Goal: Transaction & Acquisition: Download file/media

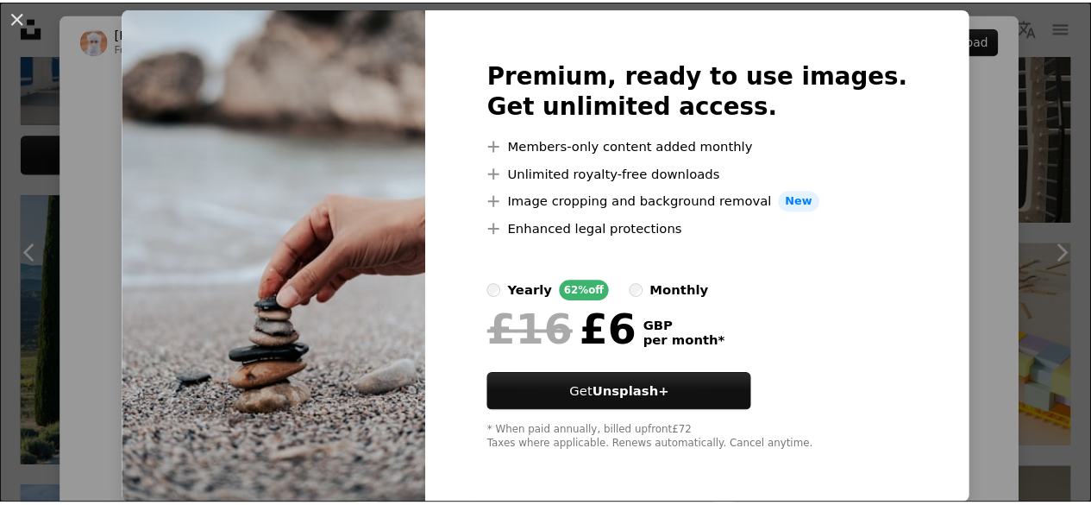
scroll to position [48, 0]
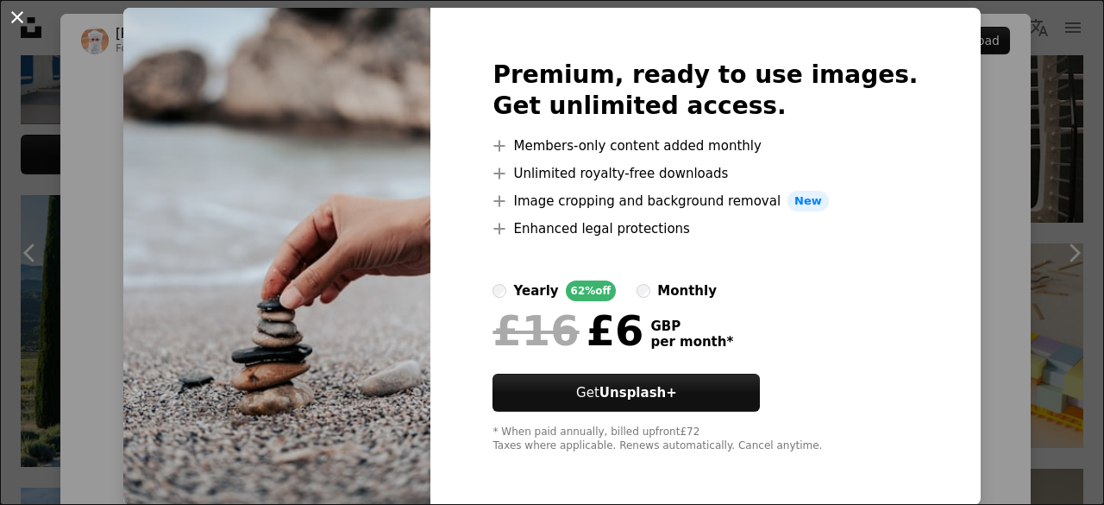
click at [16, 20] on button "An X shape" at bounding box center [17, 17] width 21 height 21
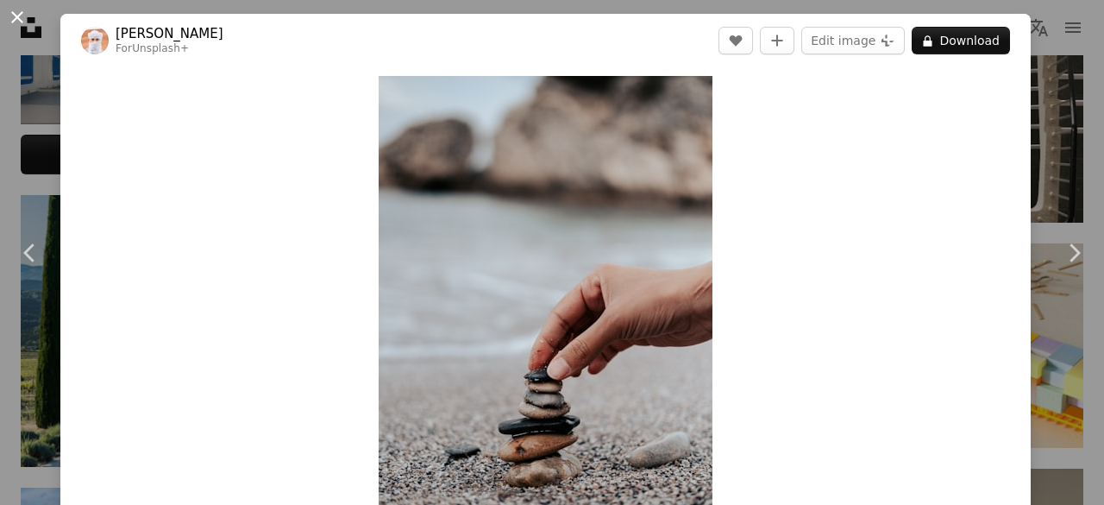
click at [14, 20] on button "An X shape" at bounding box center [17, 17] width 21 height 21
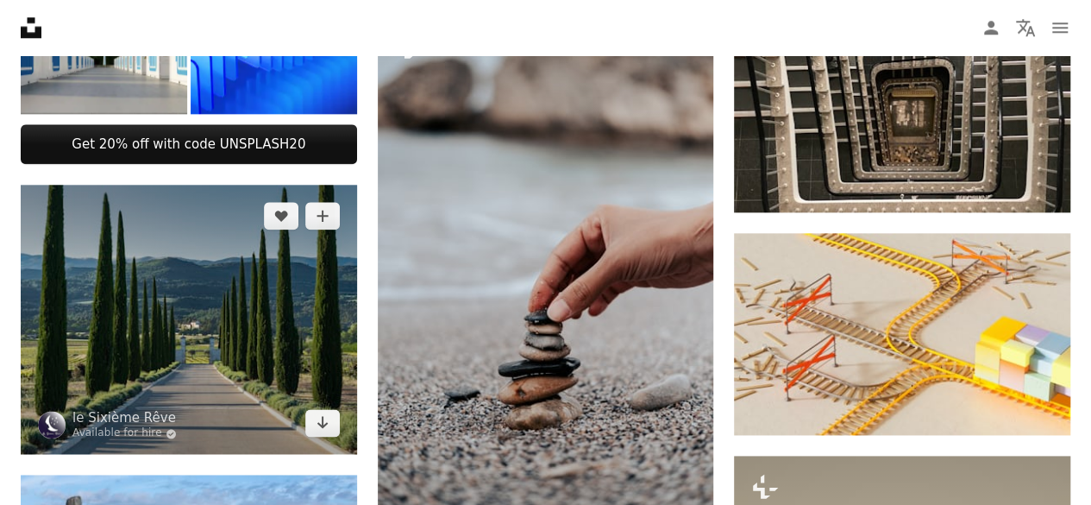
click at [280, 339] on img at bounding box center [189, 319] width 336 height 269
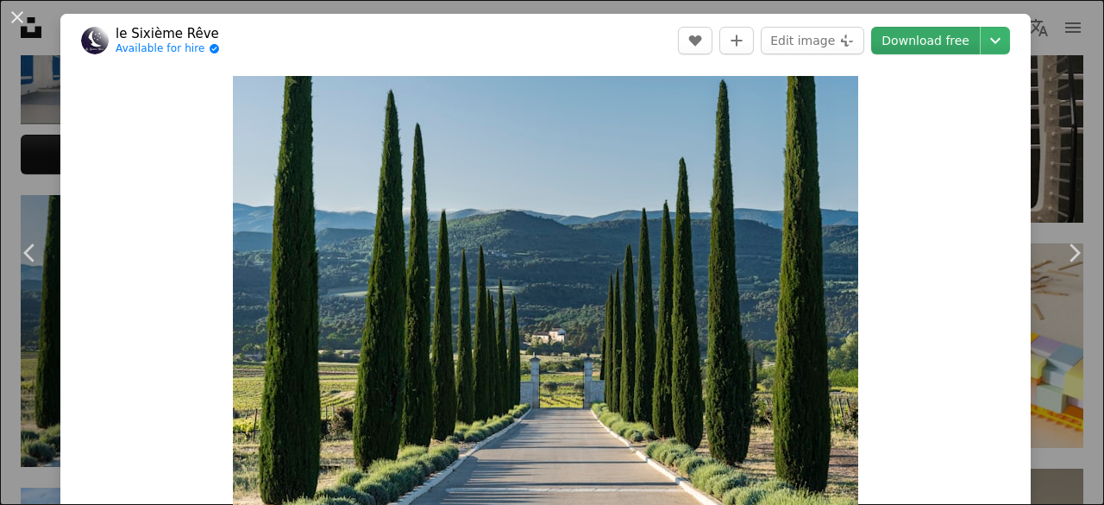
click at [923, 42] on link "Download free" at bounding box center [925, 41] width 109 height 28
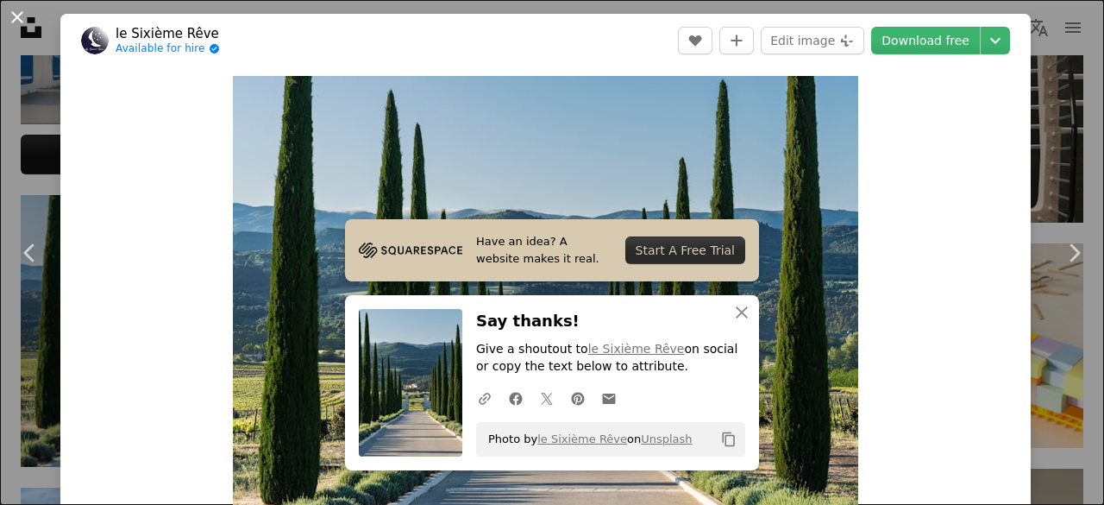
click at [19, 18] on button "An X shape" at bounding box center [17, 17] width 21 height 21
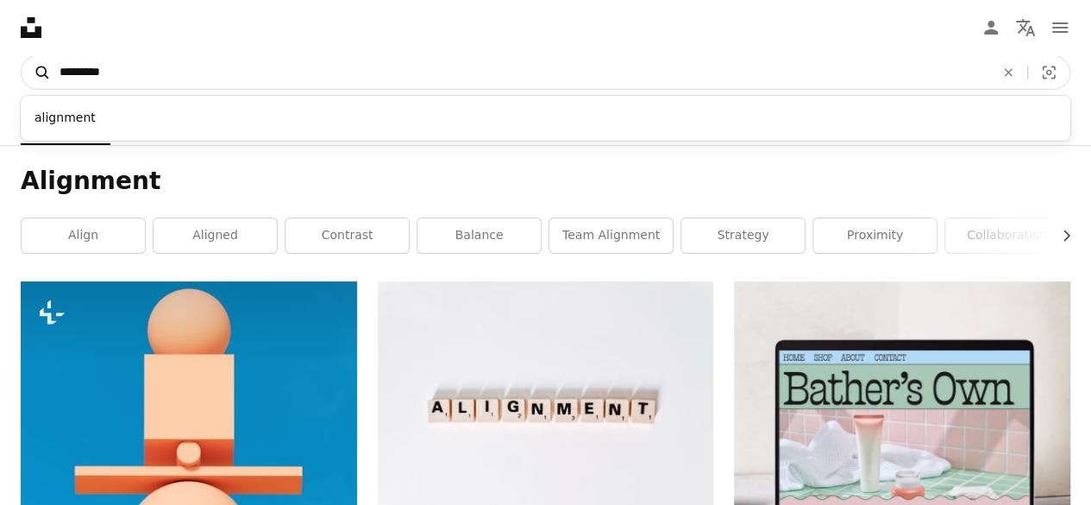
drag, startPoint x: 269, startPoint y: 77, endPoint x: 35, endPoint y: 62, distance: 235.1
click at [35, 62] on form "A magnifying glass ********* alignment An X shape Visual search" at bounding box center [546, 72] width 1050 height 35
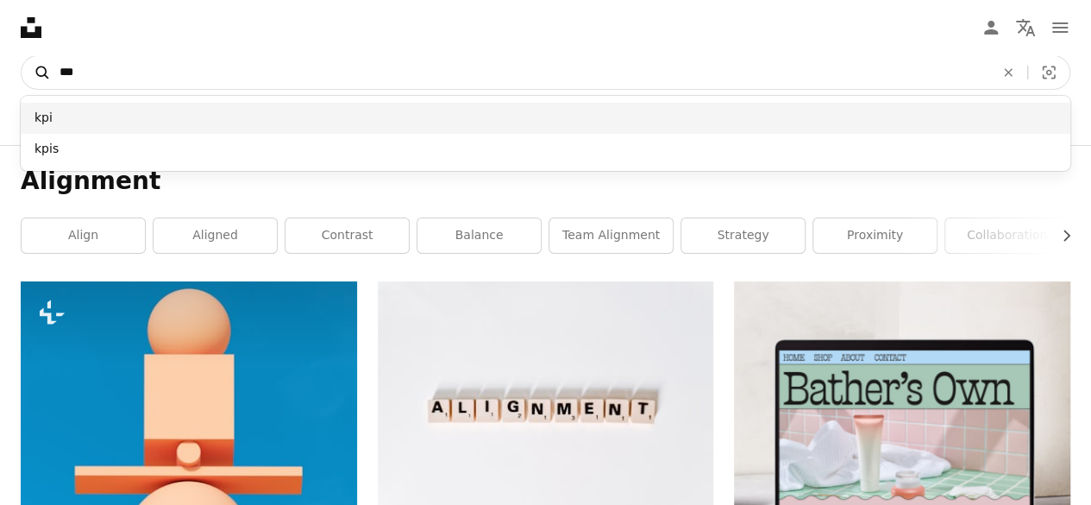
type input "***"
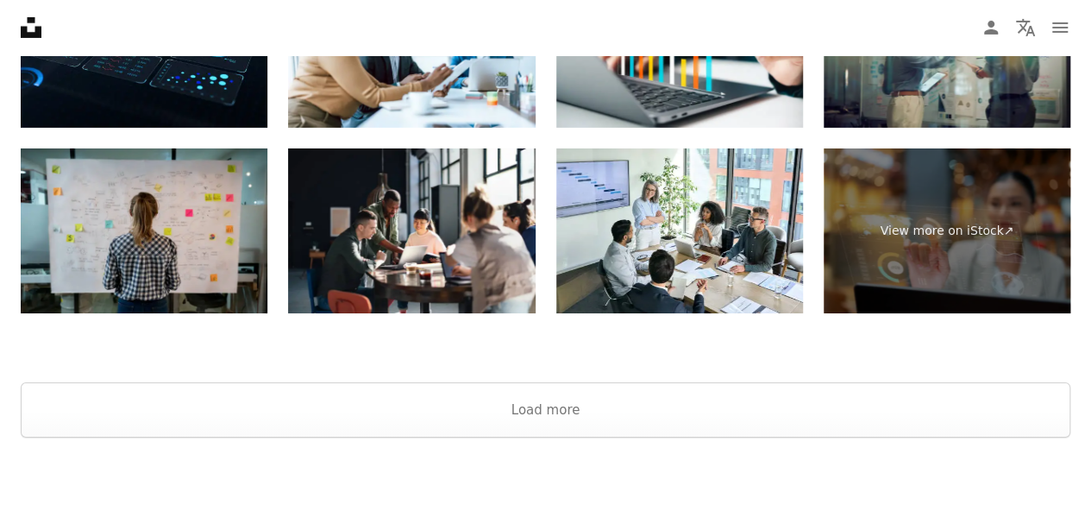
scroll to position [3002, 0]
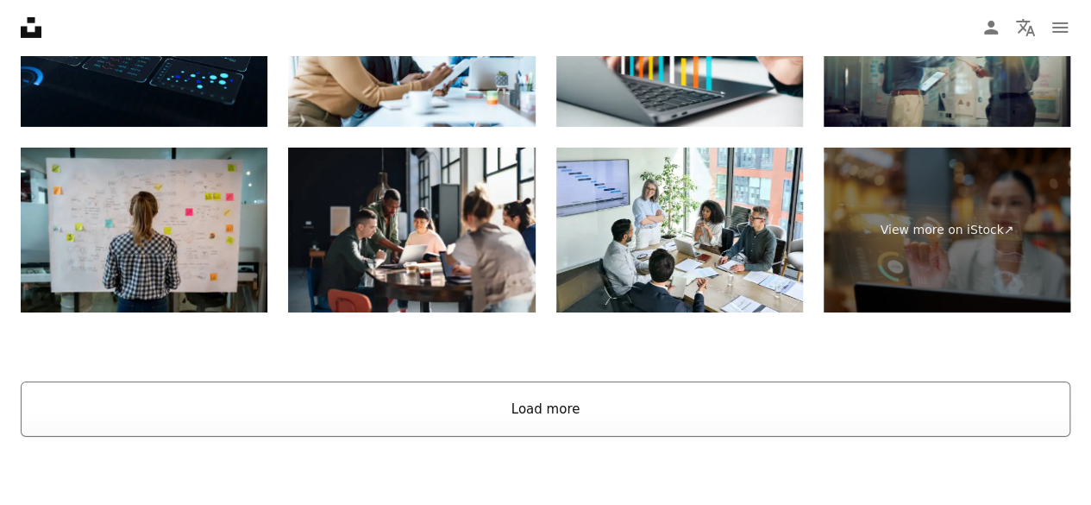
click at [525, 415] on button "Load more" at bounding box center [546, 408] width 1050 height 55
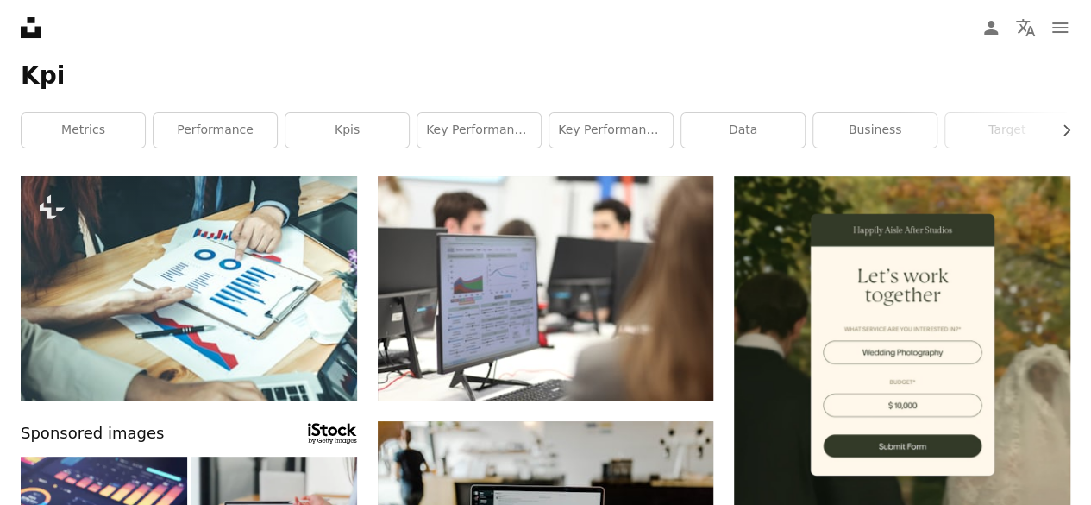
scroll to position [0, 0]
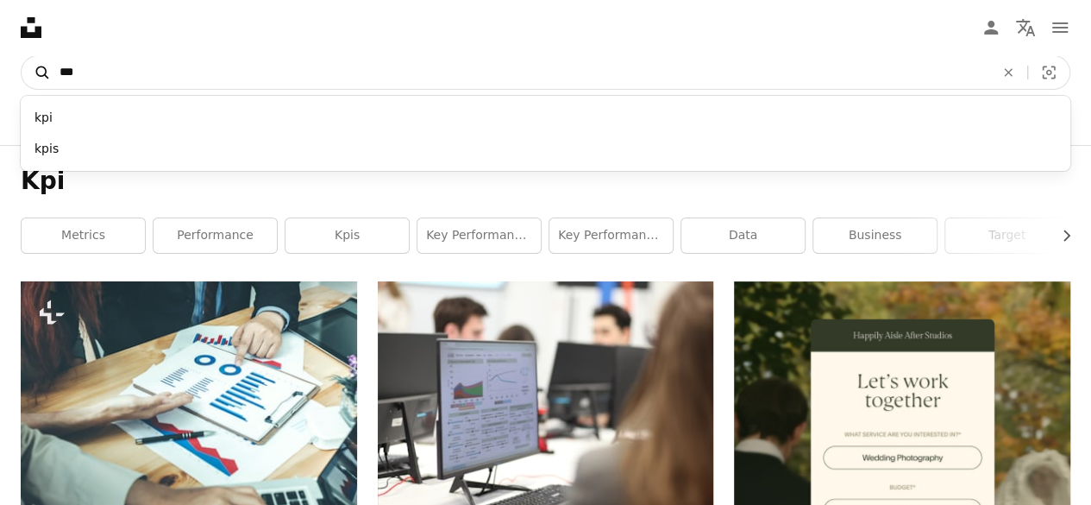
drag, startPoint x: 256, startPoint y: 72, endPoint x: 28, endPoint y: 58, distance: 228.1
click at [28, 58] on form "A magnifying glass *** kpi kpis An X shape Visual search" at bounding box center [546, 72] width 1050 height 35
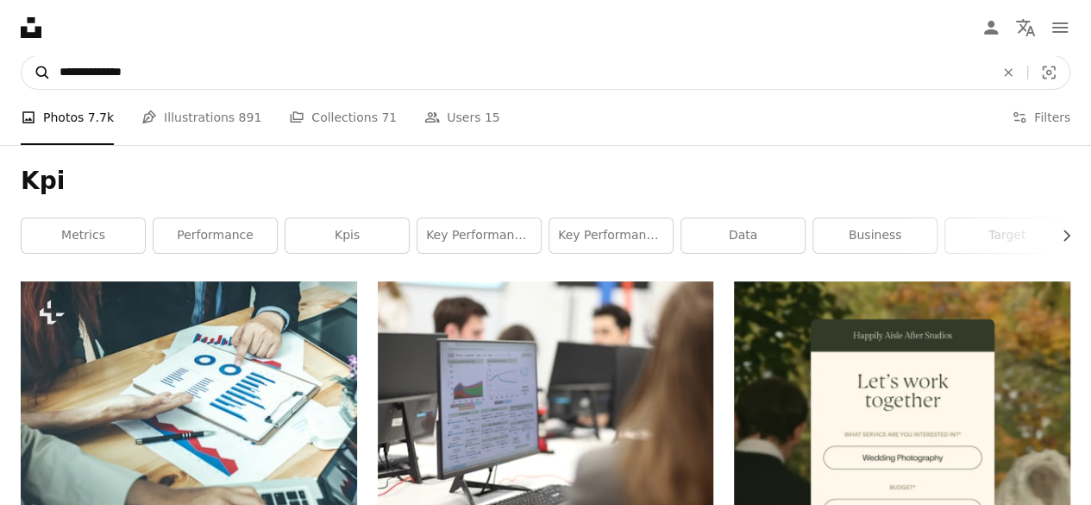
type input "**********"
click at [22, 56] on button "A magnifying glass" at bounding box center [36, 72] width 29 height 33
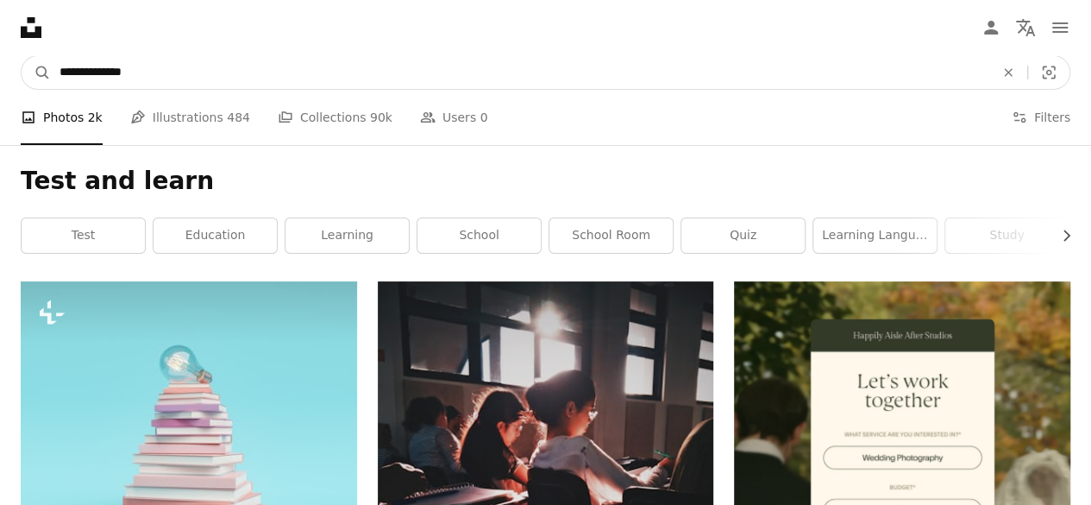
drag, startPoint x: 178, startPoint y: 71, endPoint x: 8, endPoint y: 39, distance: 172.9
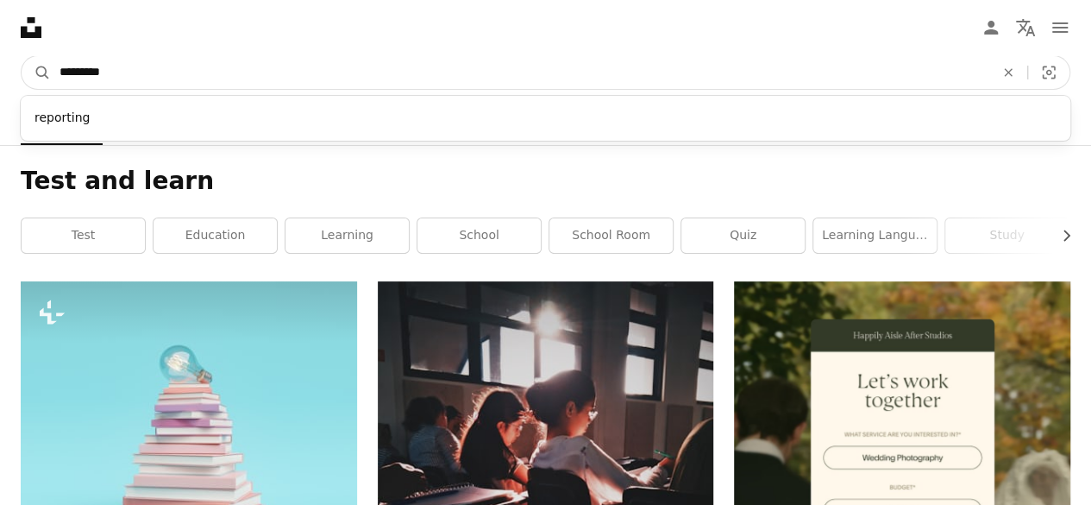
type input "*********"
click at [22, 56] on button "A magnifying glass" at bounding box center [36, 72] width 29 height 33
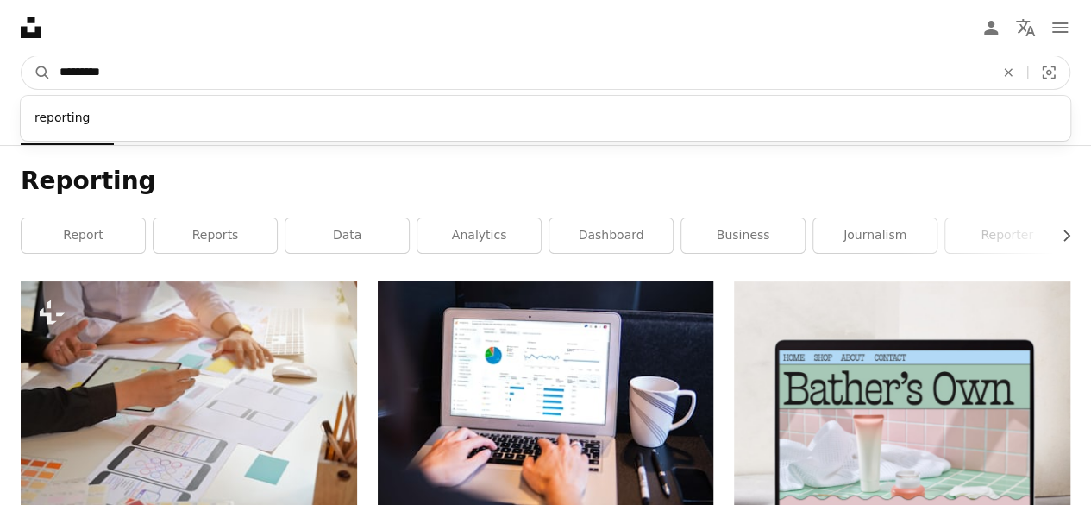
drag, startPoint x: 138, startPoint y: 73, endPoint x: 45, endPoint y: 51, distance: 95.8
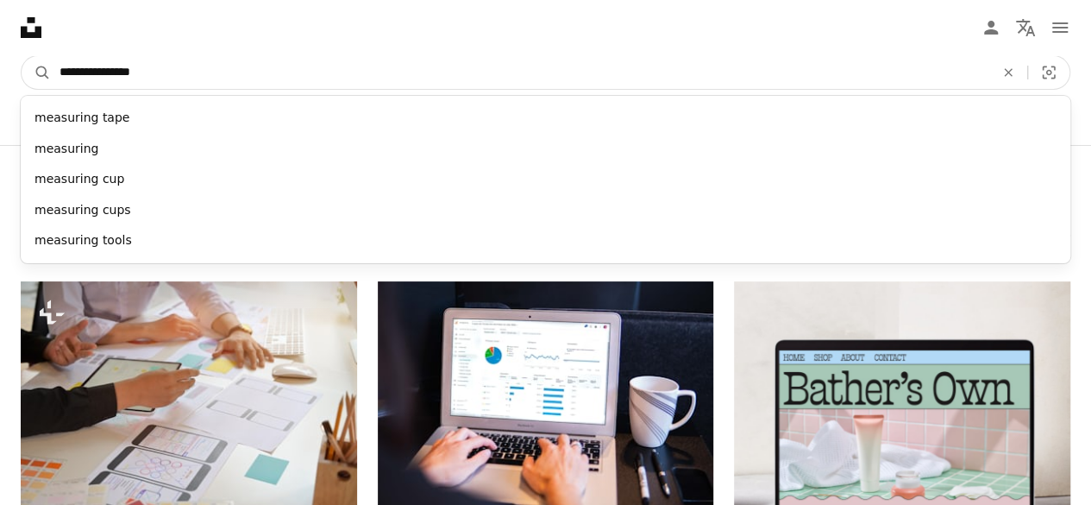
type input "**********"
click at [22, 56] on button "A magnifying glass" at bounding box center [36, 72] width 29 height 33
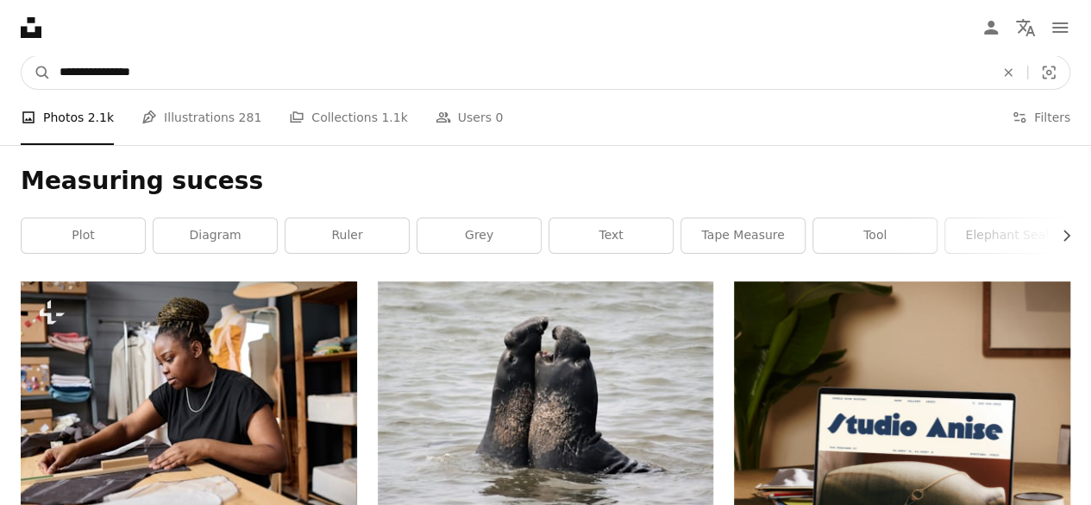
drag, startPoint x: 231, startPoint y: 78, endPoint x: 6, endPoint y: 48, distance: 227.0
type input "******"
click at [22, 56] on button "A magnifying glass" at bounding box center [36, 72] width 29 height 33
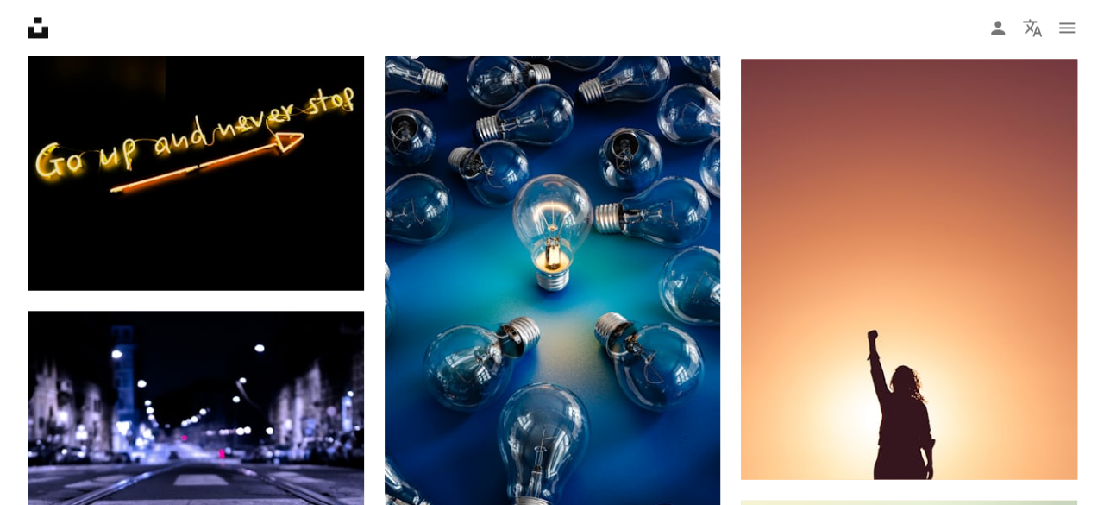
scroll to position [1421, 0]
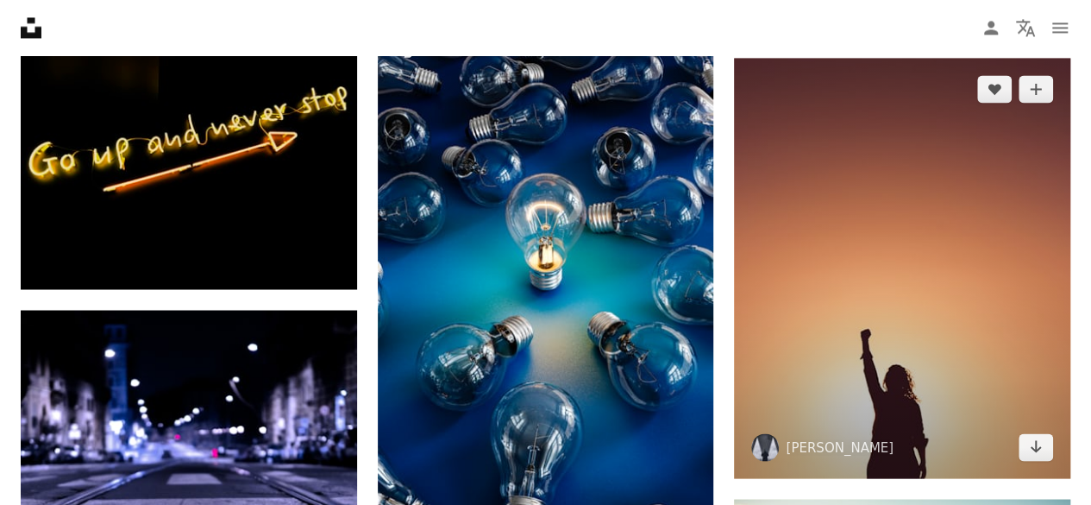
click at [856, 267] on img at bounding box center [902, 268] width 336 height 420
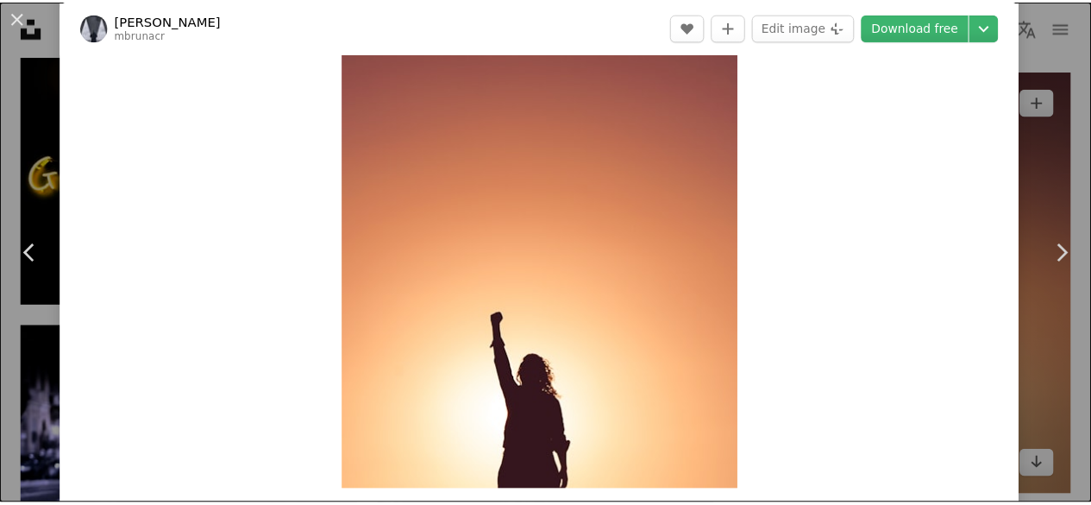
scroll to position [10, 0]
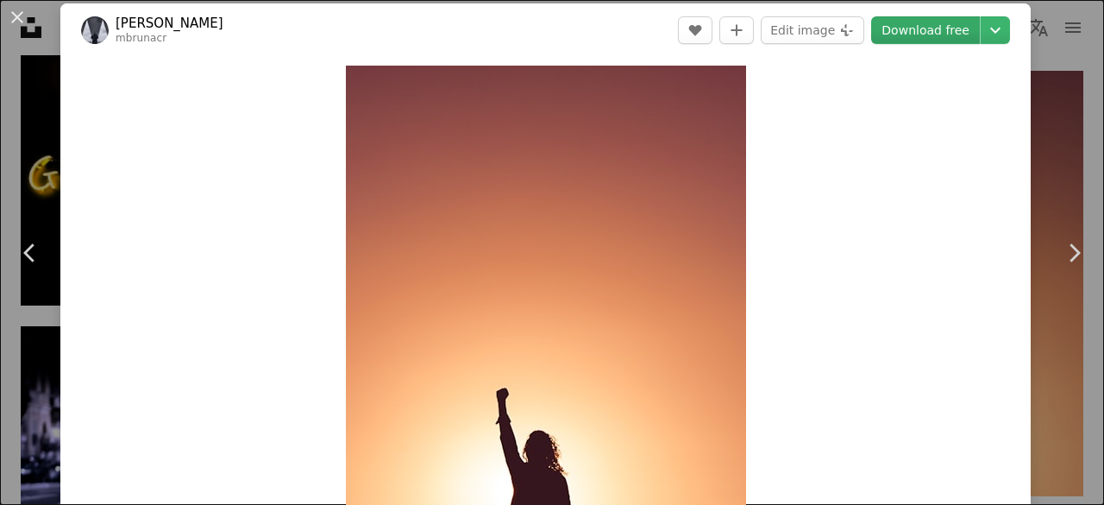
click at [902, 34] on link "Download free" at bounding box center [925, 30] width 109 height 28
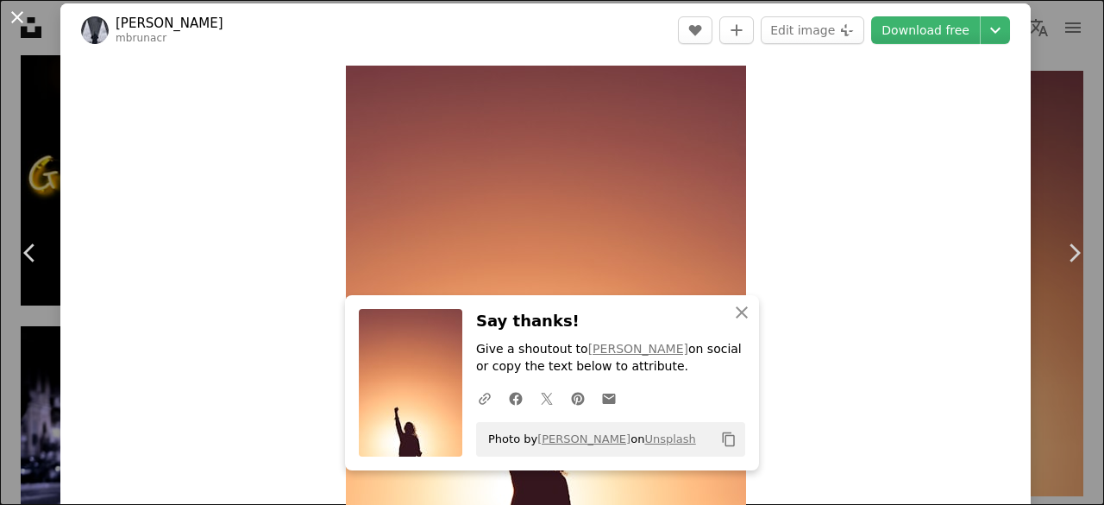
click at [17, 24] on button "An X shape" at bounding box center [17, 17] width 21 height 21
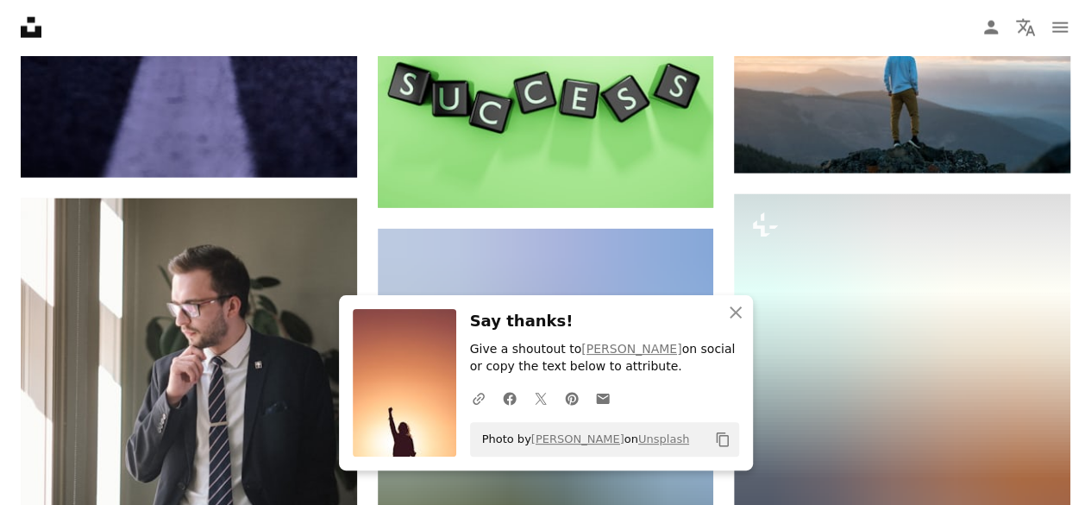
scroll to position [1978, 0]
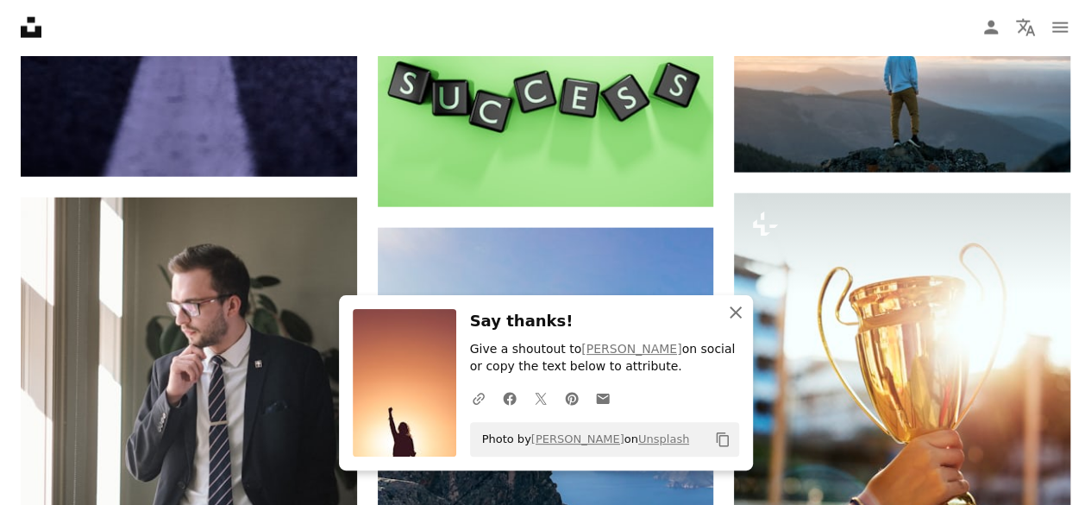
click at [739, 313] on icon "An X shape" at bounding box center [735, 312] width 21 height 21
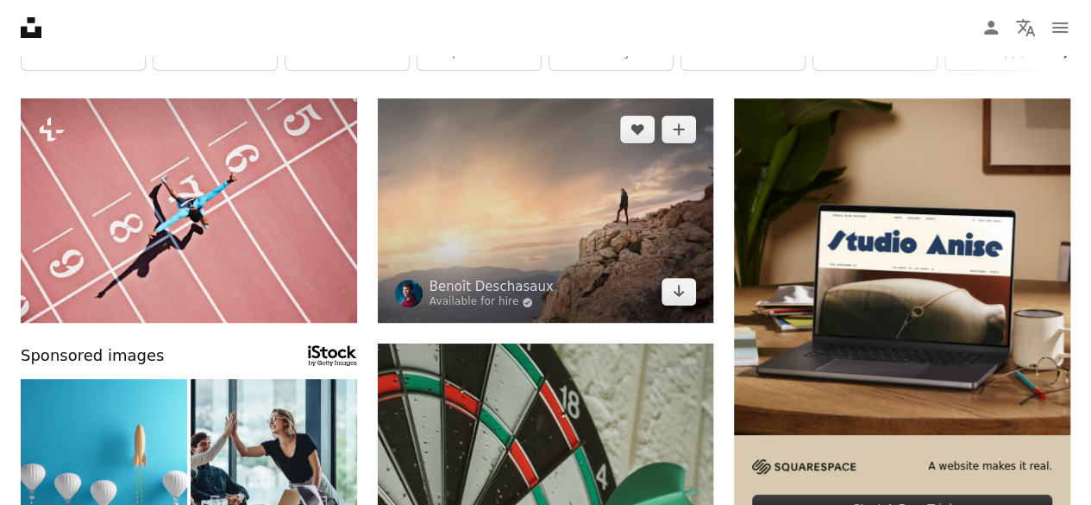
scroll to position [181, 0]
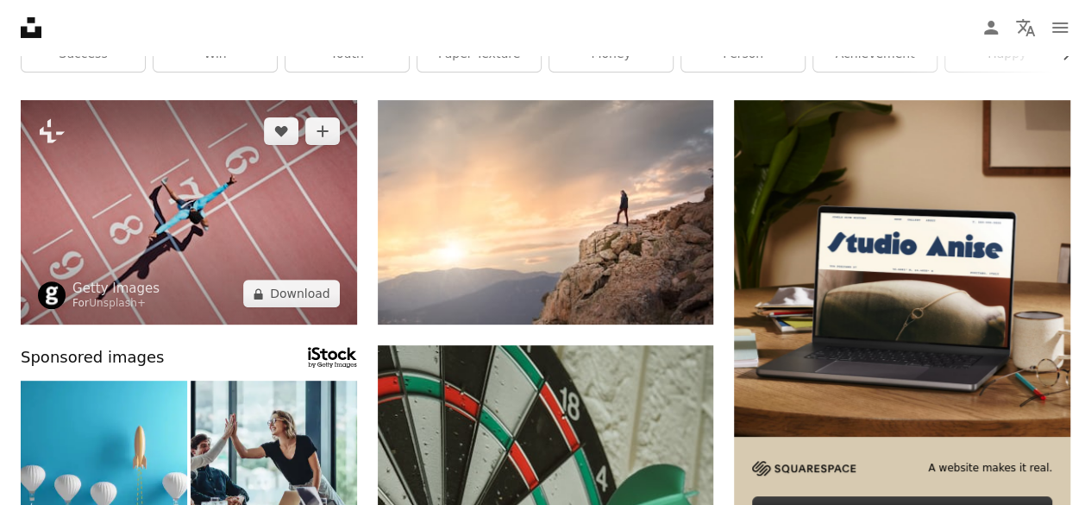
click at [253, 224] on img at bounding box center [189, 212] width 336 height 224
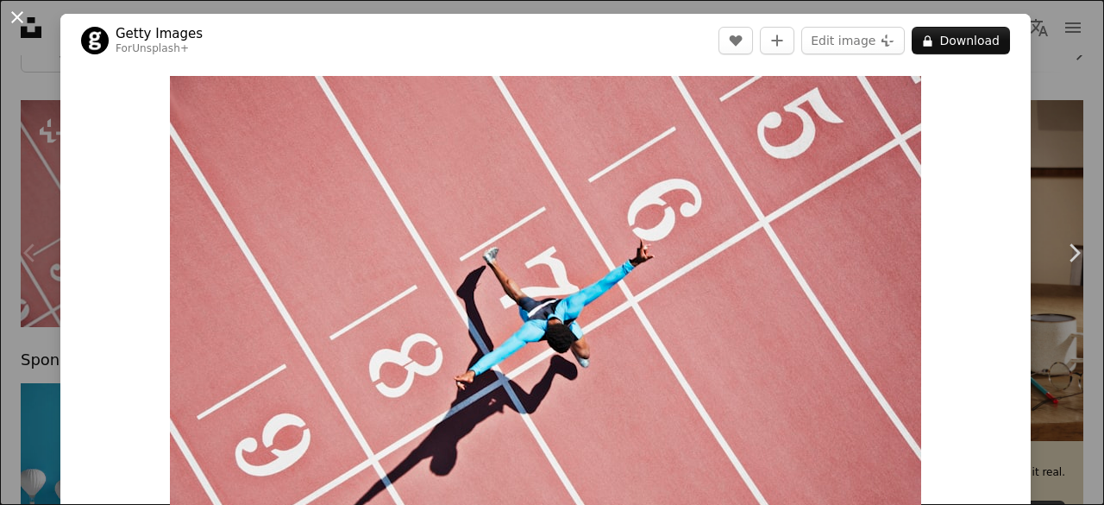
click at [13, 18] on button "An X shape" at bounding box center [17, 17] width 21 height 21
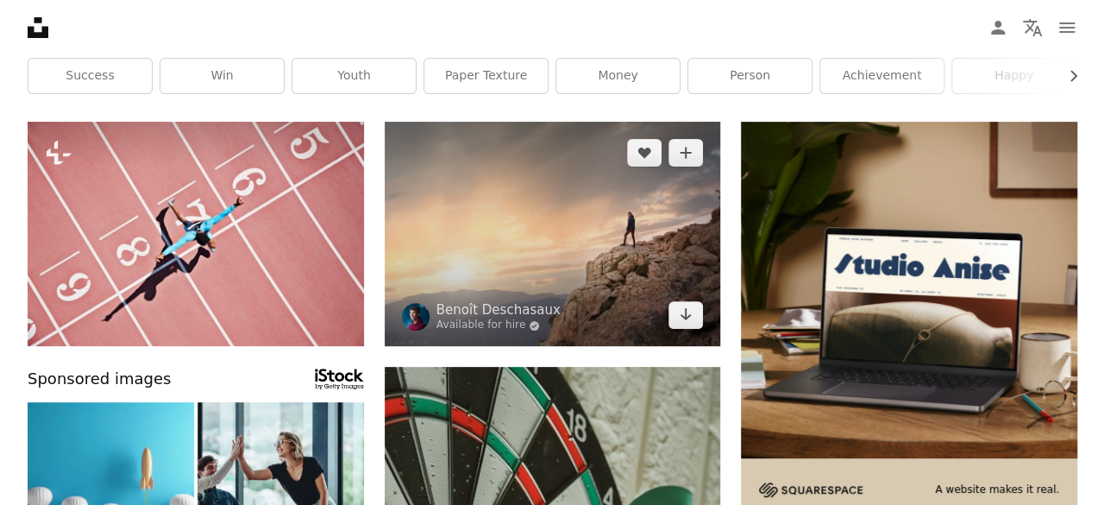
scroll to position [159, 0]
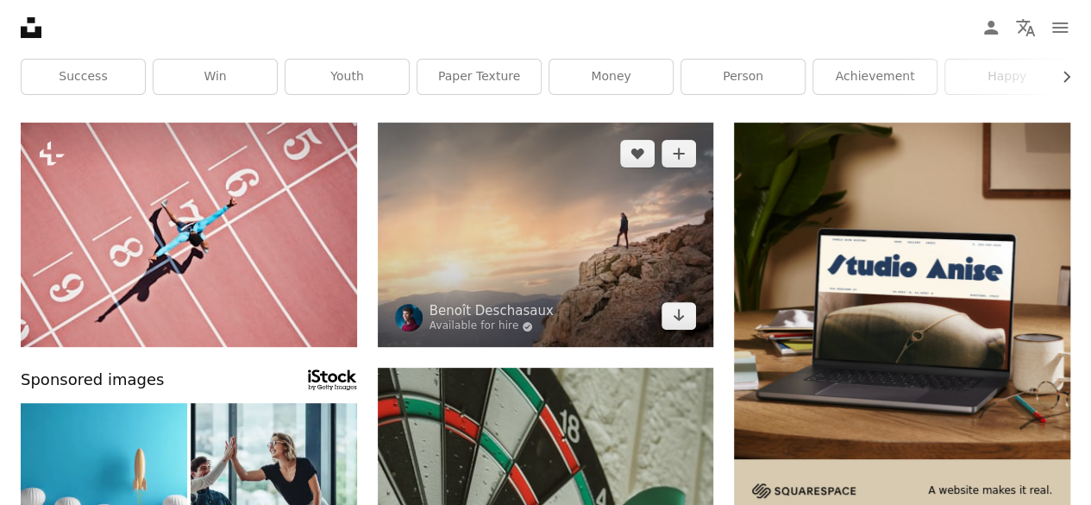
click at [471, 223] on img at bounding box center [546, 234] width 336 height 224
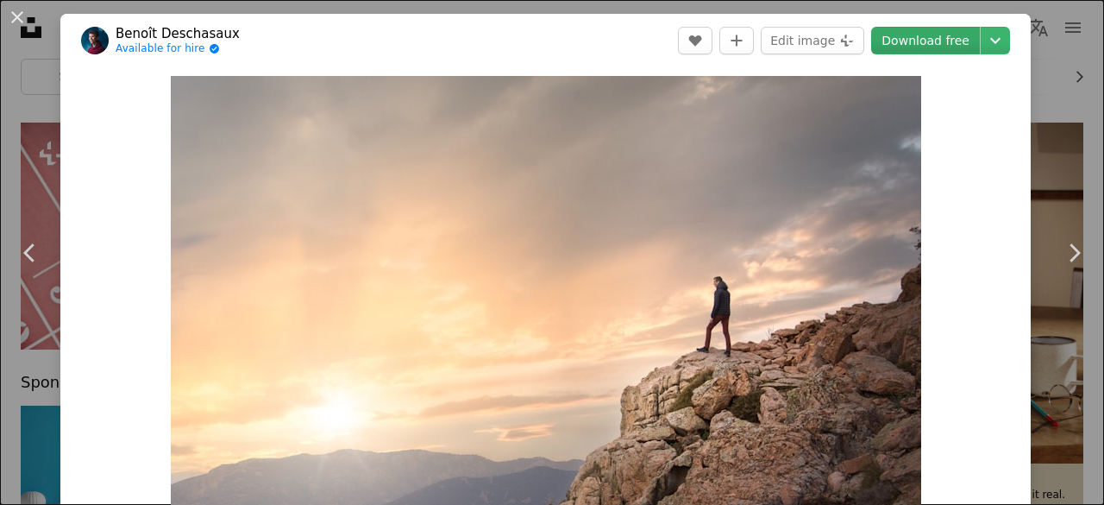
click at [894, 53] on link "Download free" at bounding box center [925, 41] width 109 height 28
